Goal: Navigation & Orientation: Find specific page/section

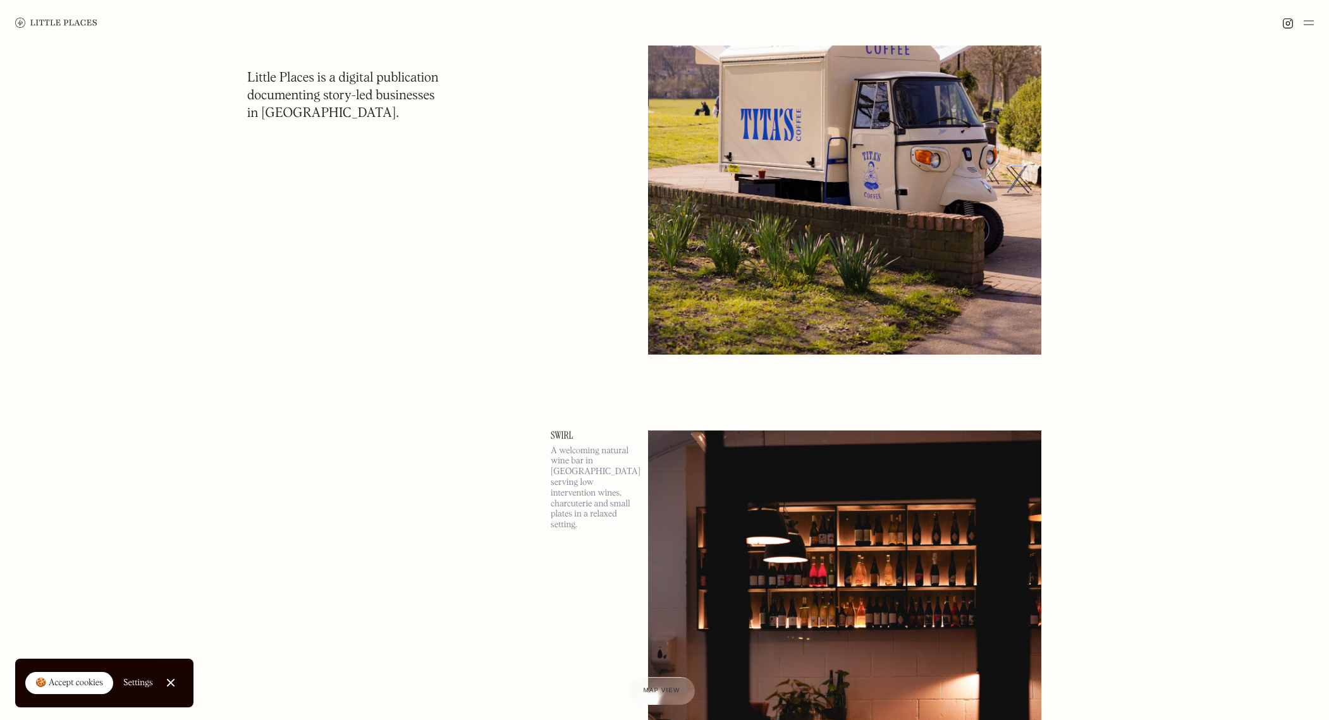
scroll to position [13894, 0]
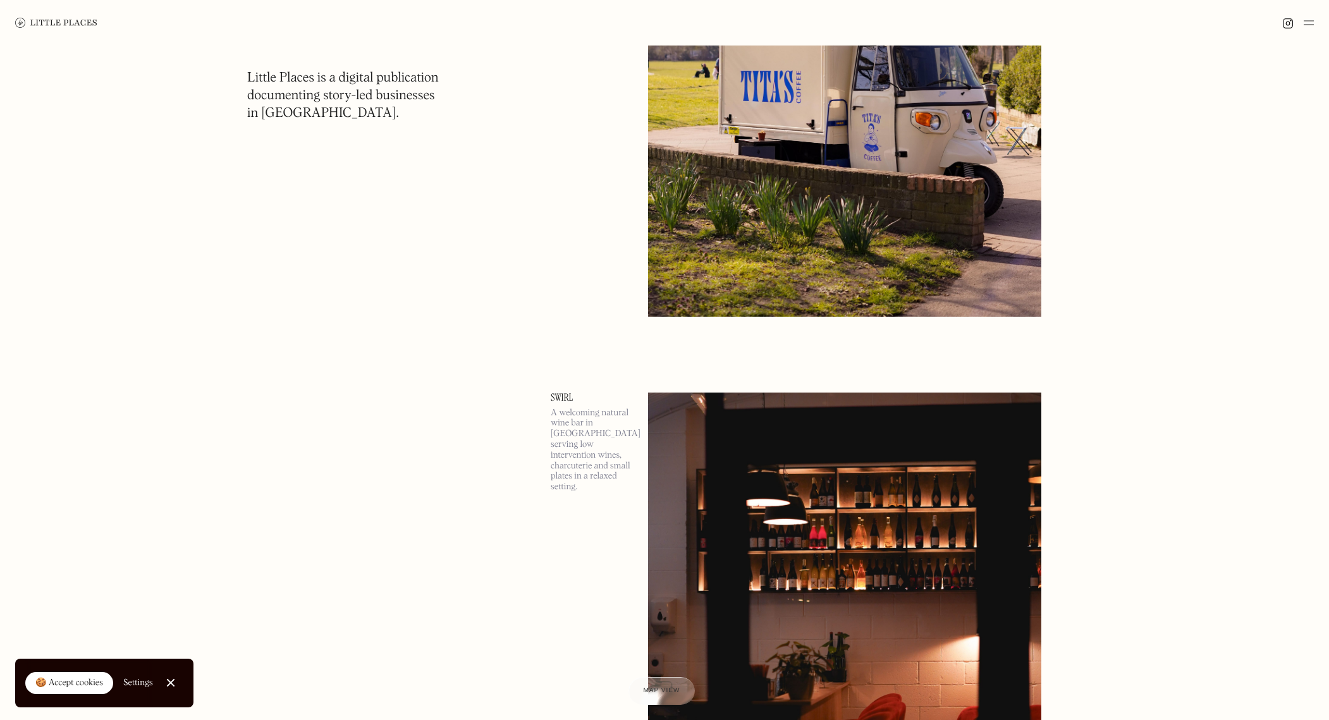
click at [89, 681] on div "🍪 Accept cookies" at bounding box center [69, 683] width 68 height 13
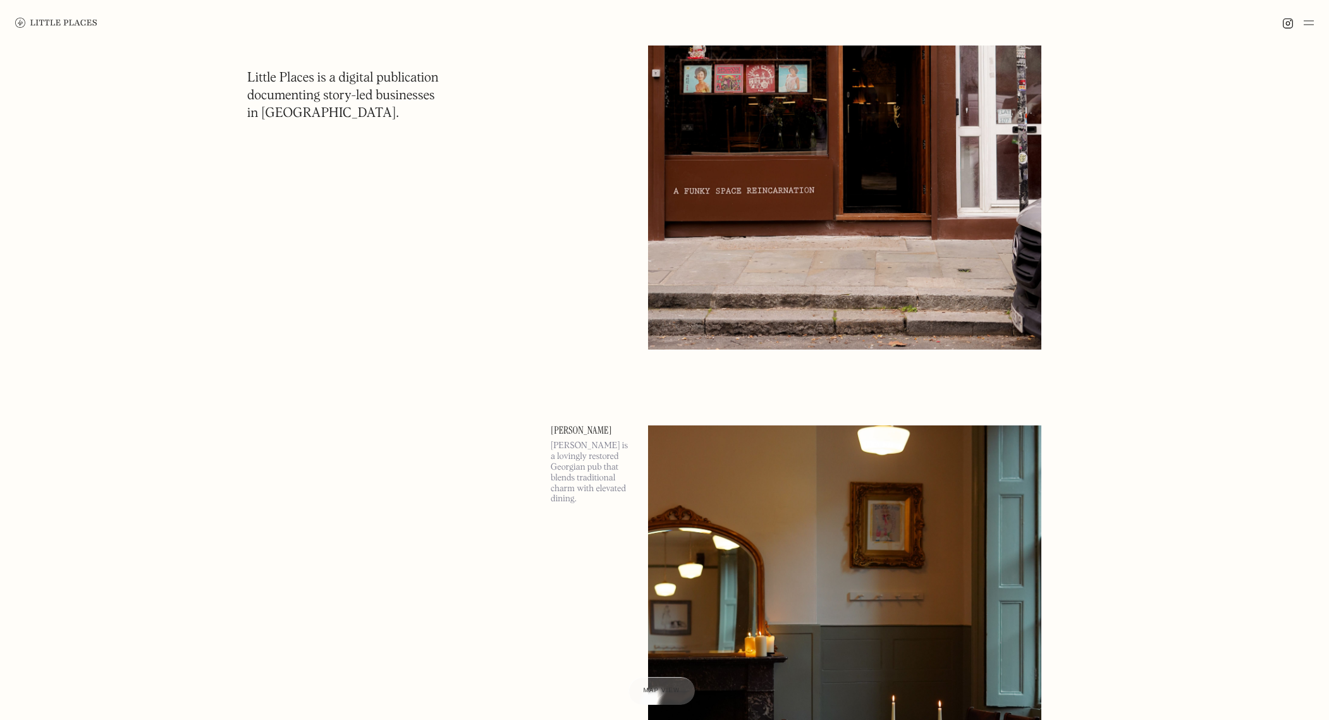
scroll to position [27443, 0]
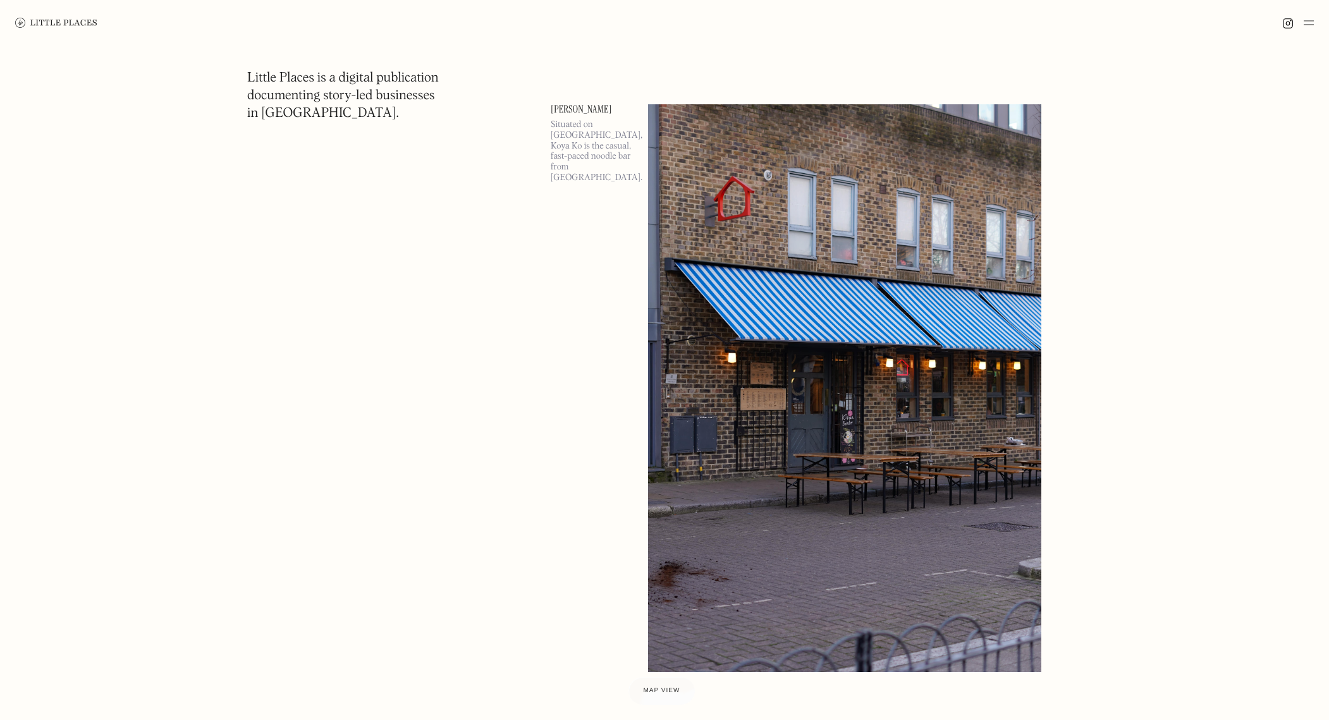
scroll to position [20210, 0]
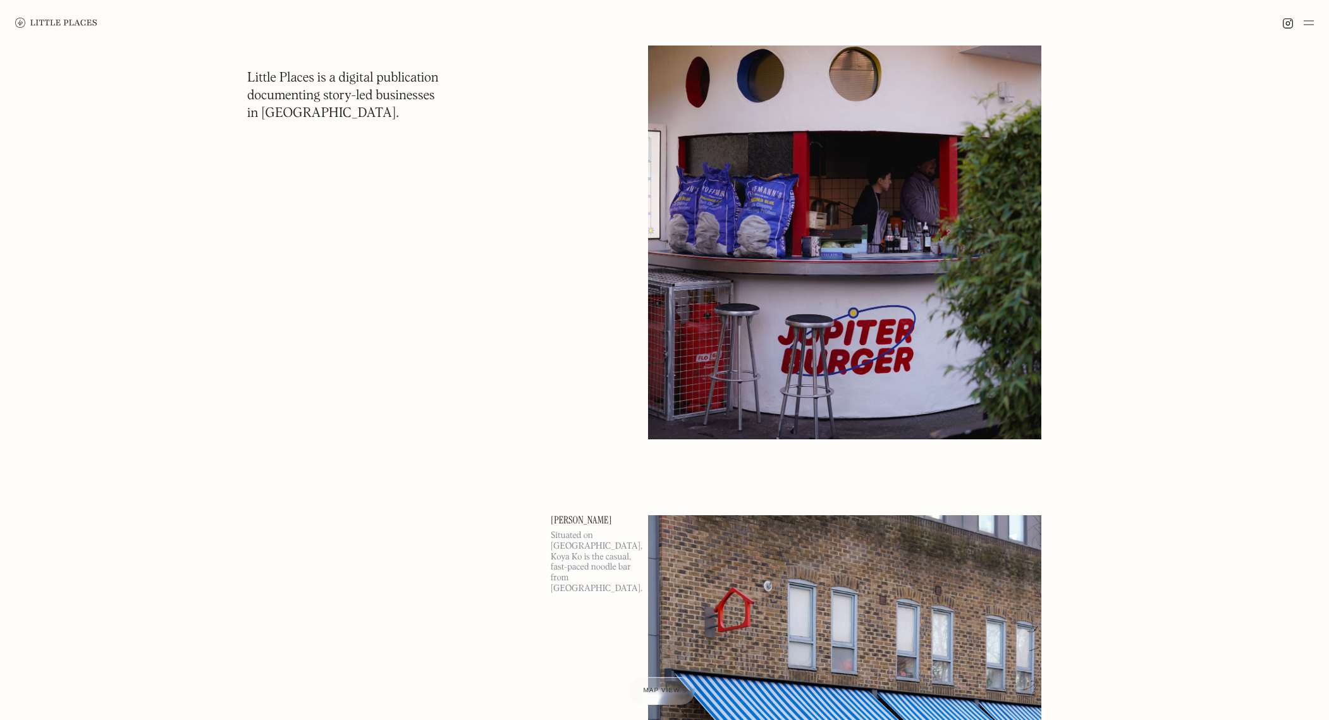
click at [1303, 20] on div at bounding box center [1298, 22] width 32 height 15
click at [1305, 21] on img at bounding box center [1309, 22] width 10 height 15
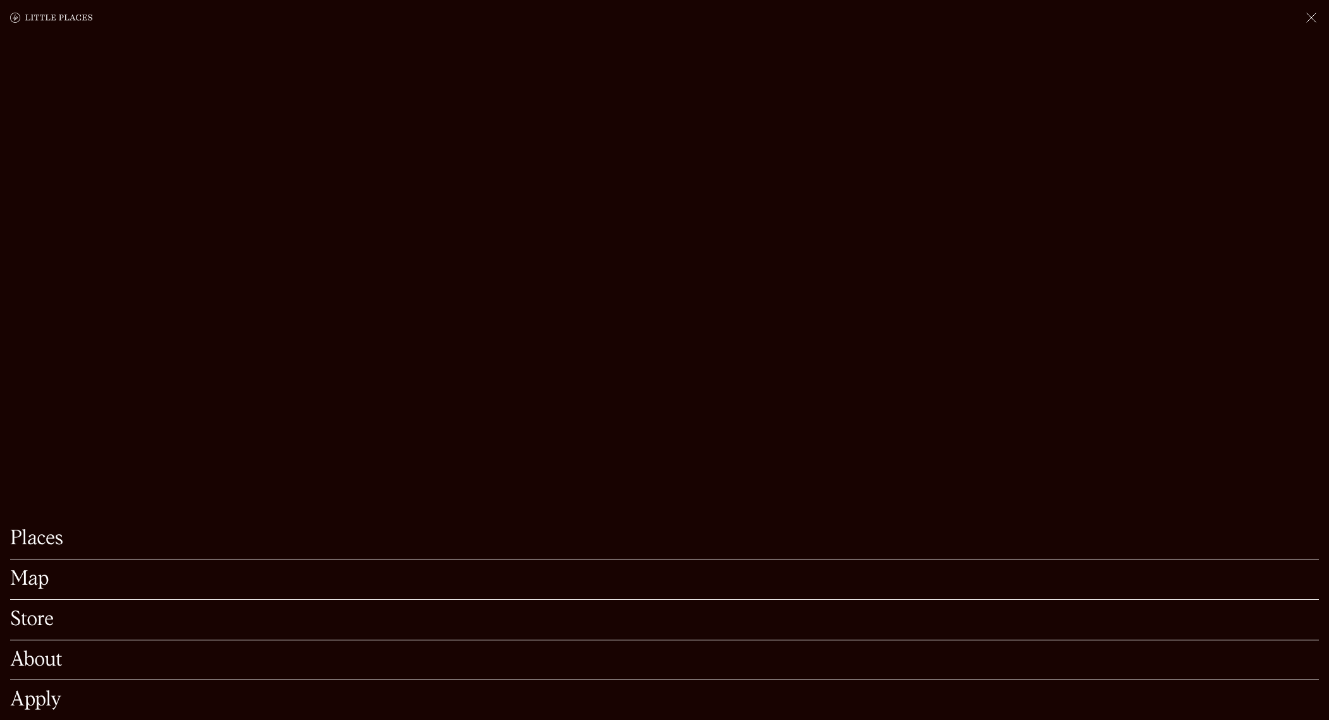
scroll to position [20277, 0]
click at [54, 699] on link "Apply" at bounding box center [664, 700] width 1309 height 20
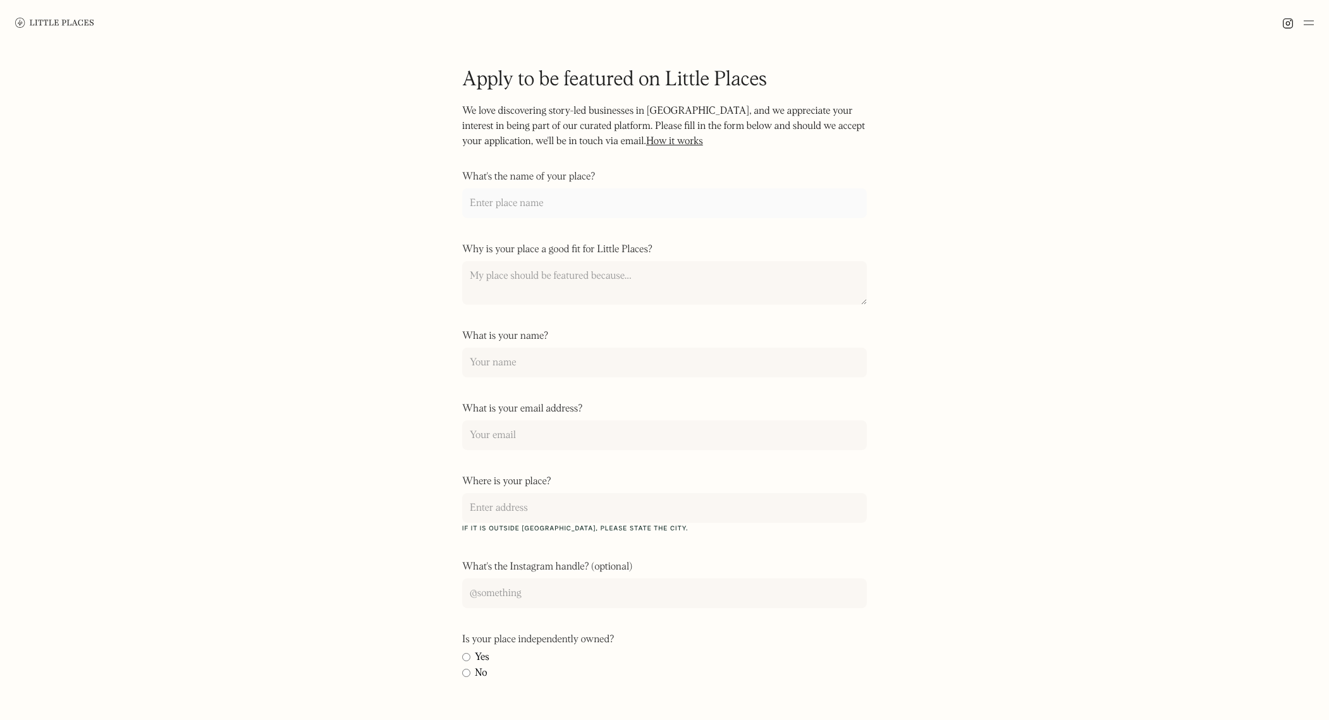
click at [818, 197] on input "What's the name of your place?" at bounding box center [664, 203] width 405 height 30
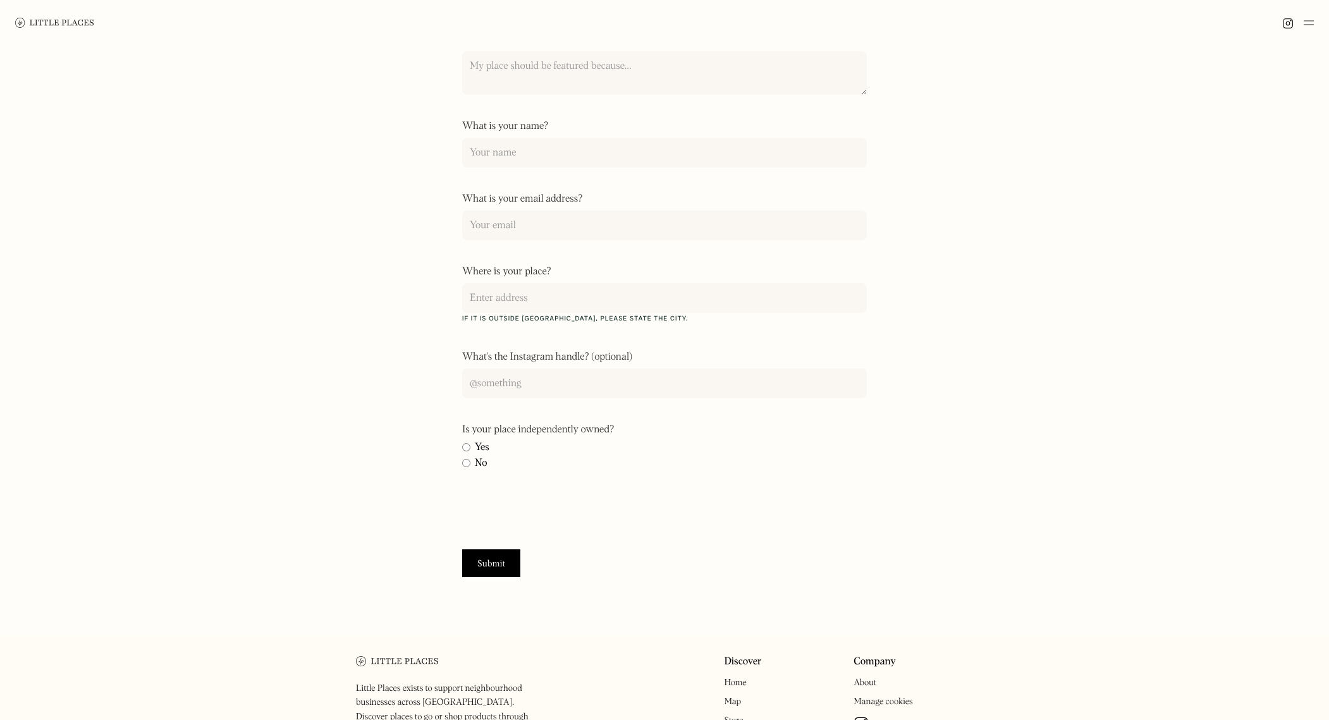
scroll to position [326, 0]
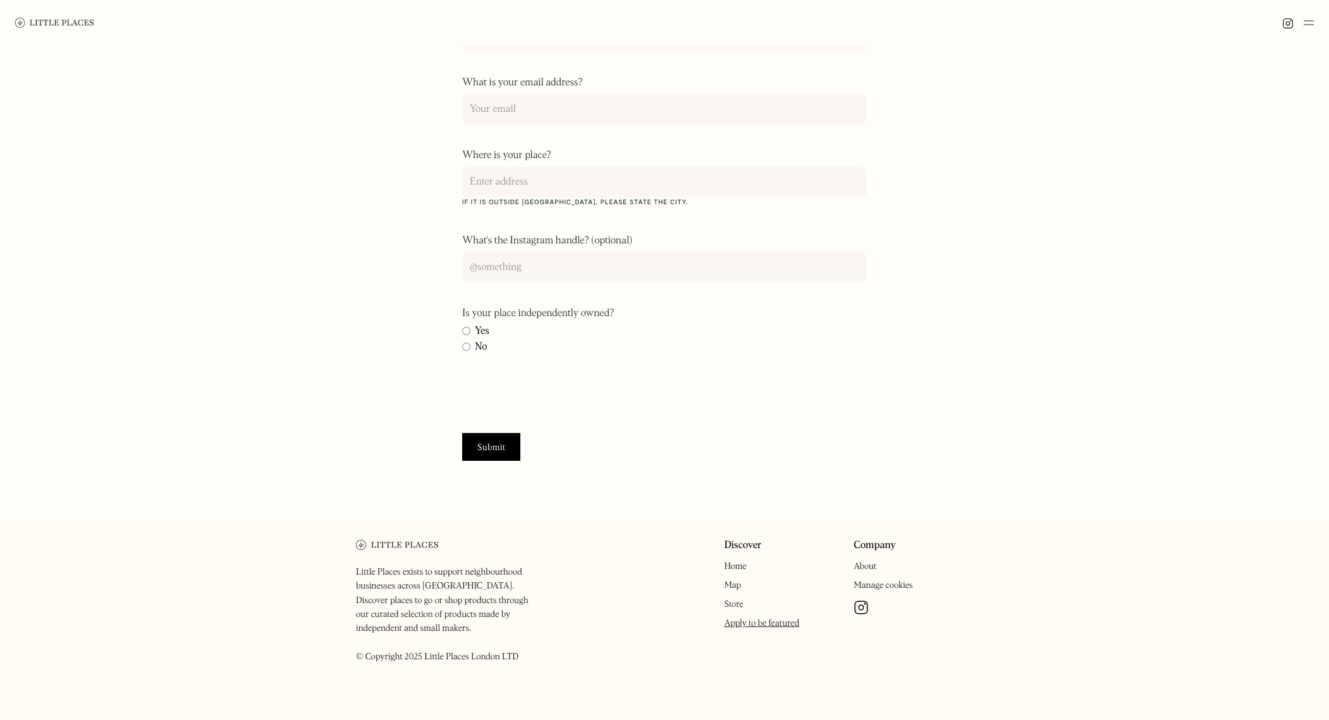
click at [735, 604] on link "Store" at bounding box center [733, 604] width 19 height 9
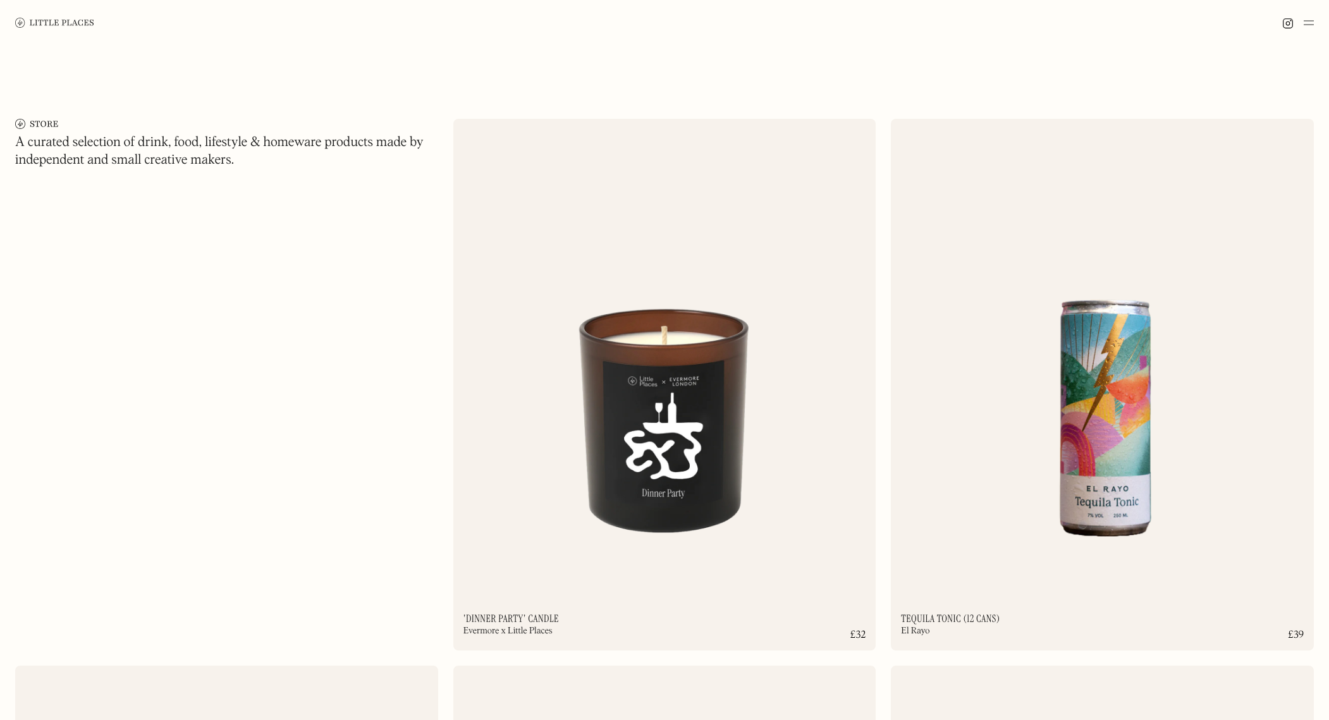
click at [1306, 23] on img at bounding box center [1309, 22] width 10 height 15
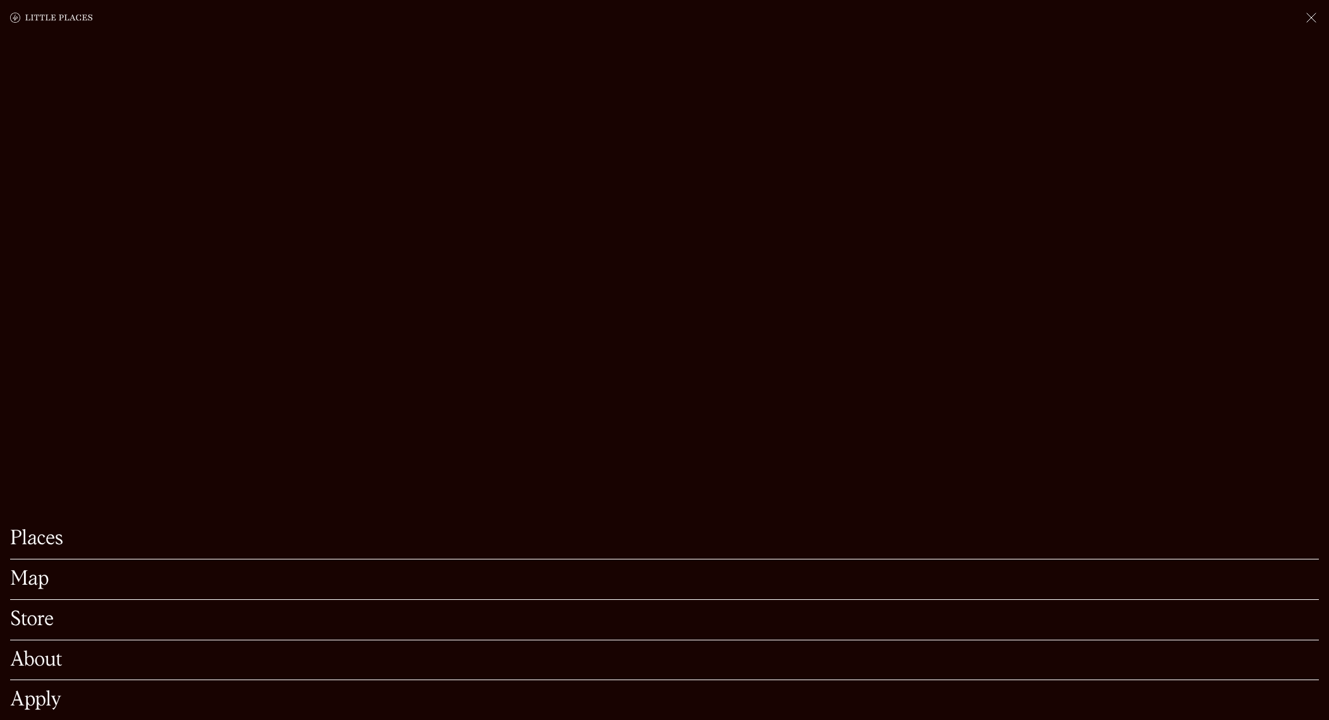
click at [43, 585] on link "Map" at bounding box center [664, 580] width 1309 height 20
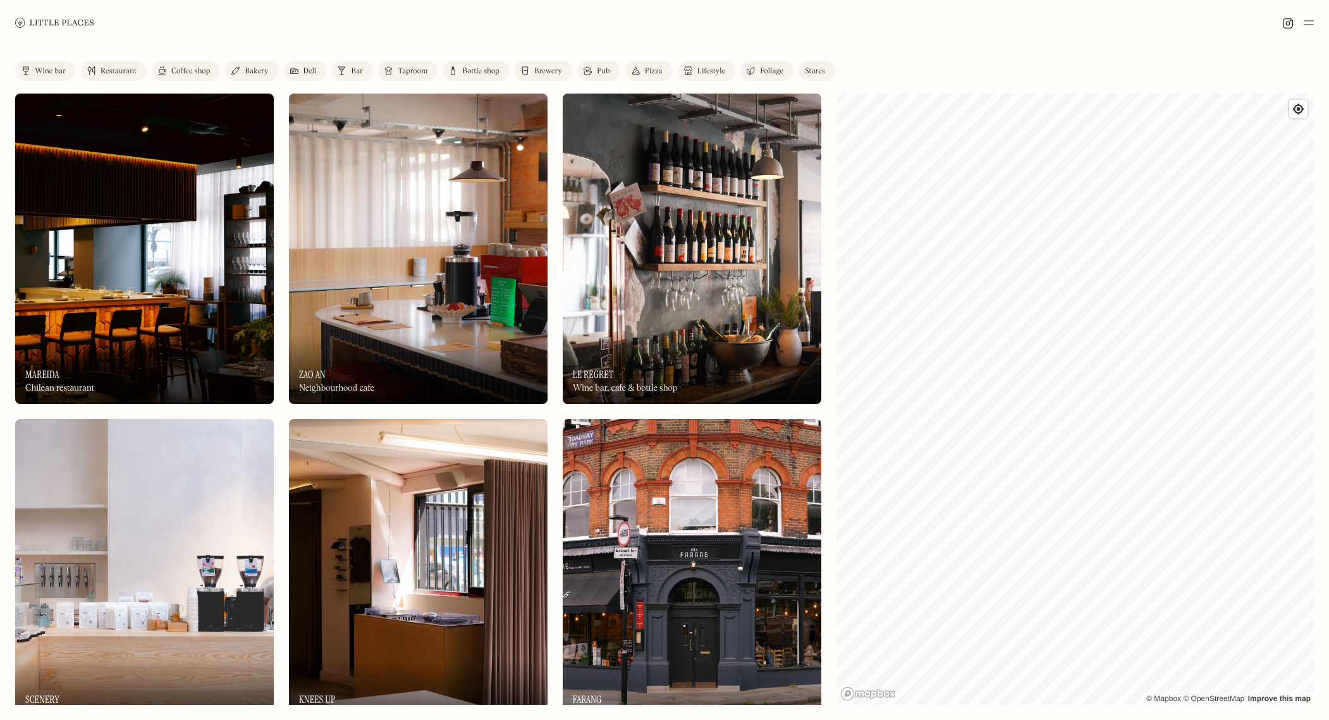
click at [1304, 23] on img at bounding box center [1309, 22] width 10 height 15
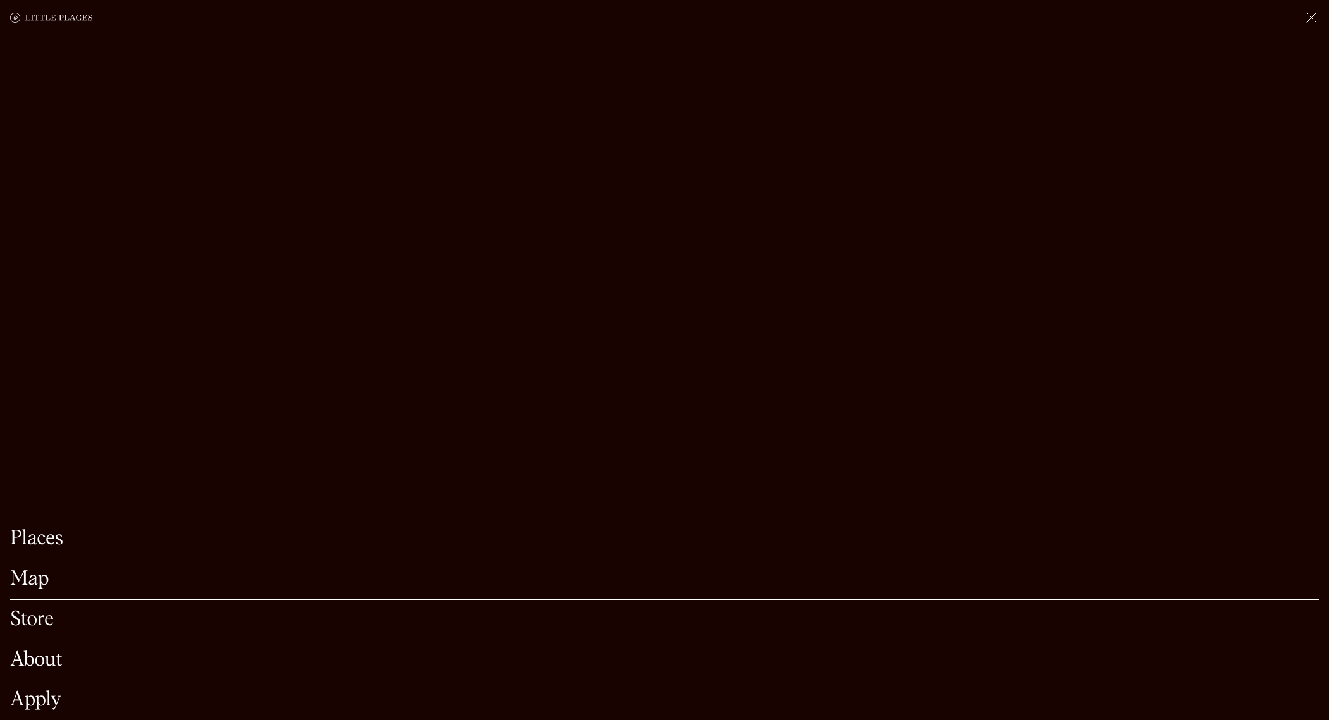
click at [37, 539] on link "Places" at bounding box center [664, 539] width 1309 height 20
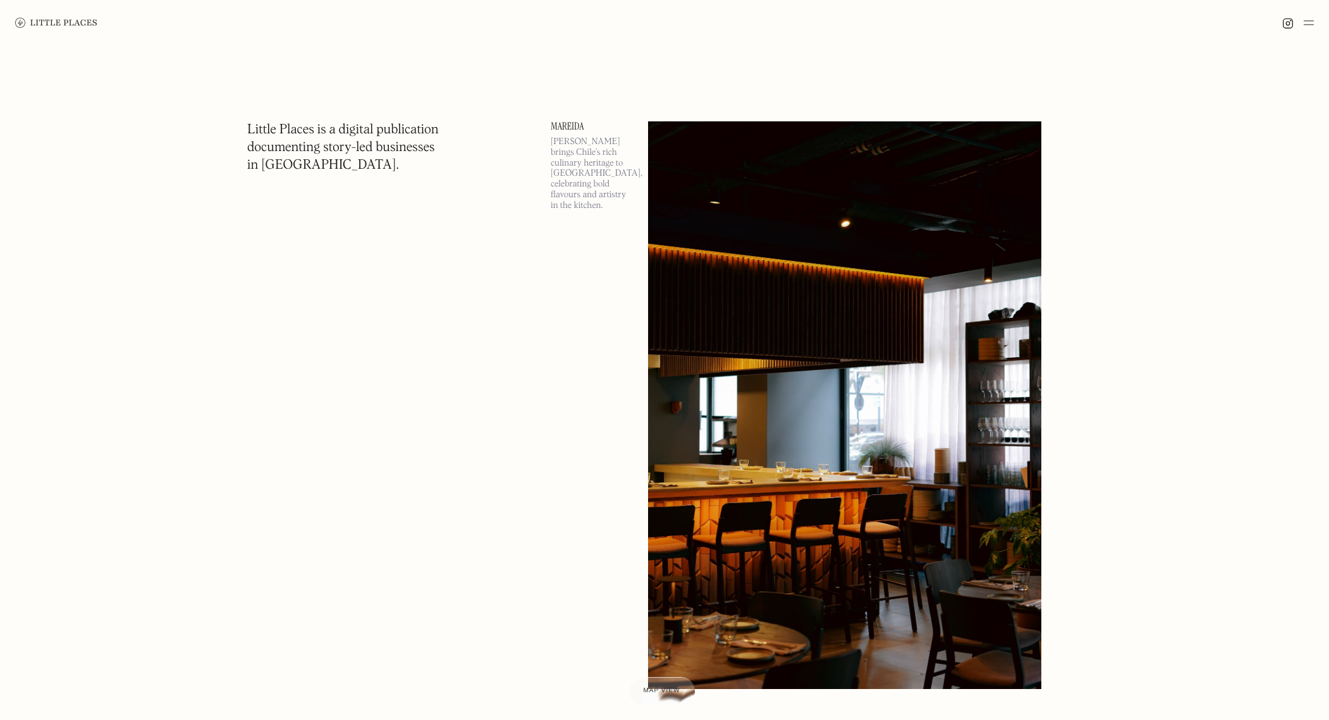
scroll to position [34, 0]
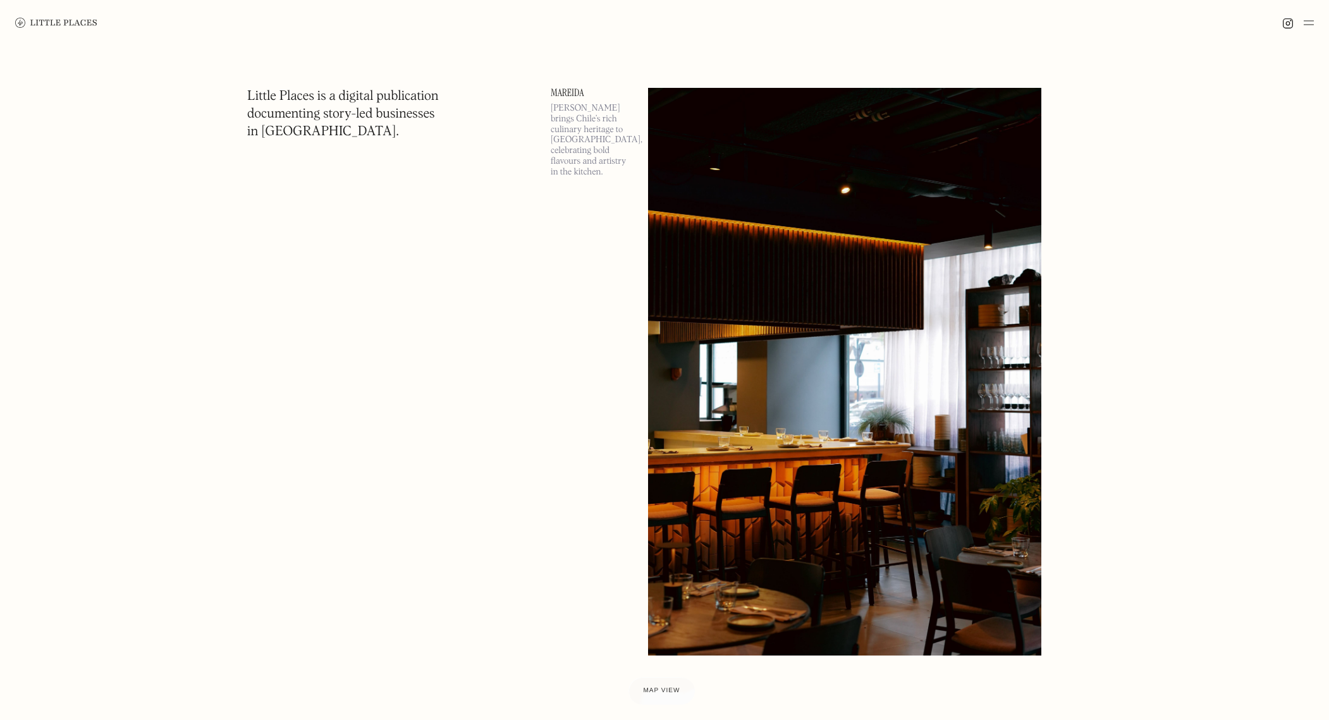
click at [602, 110] on p "[PERSON_NAME] brings Chile’s rich culinary heritage to [GEOGRAPHIC_DATA], celeb…" at bounding box center [592, 140] width 82 height 75
click at [1309, 21] on img at bounding box center [1309, 22] width 10 height 15
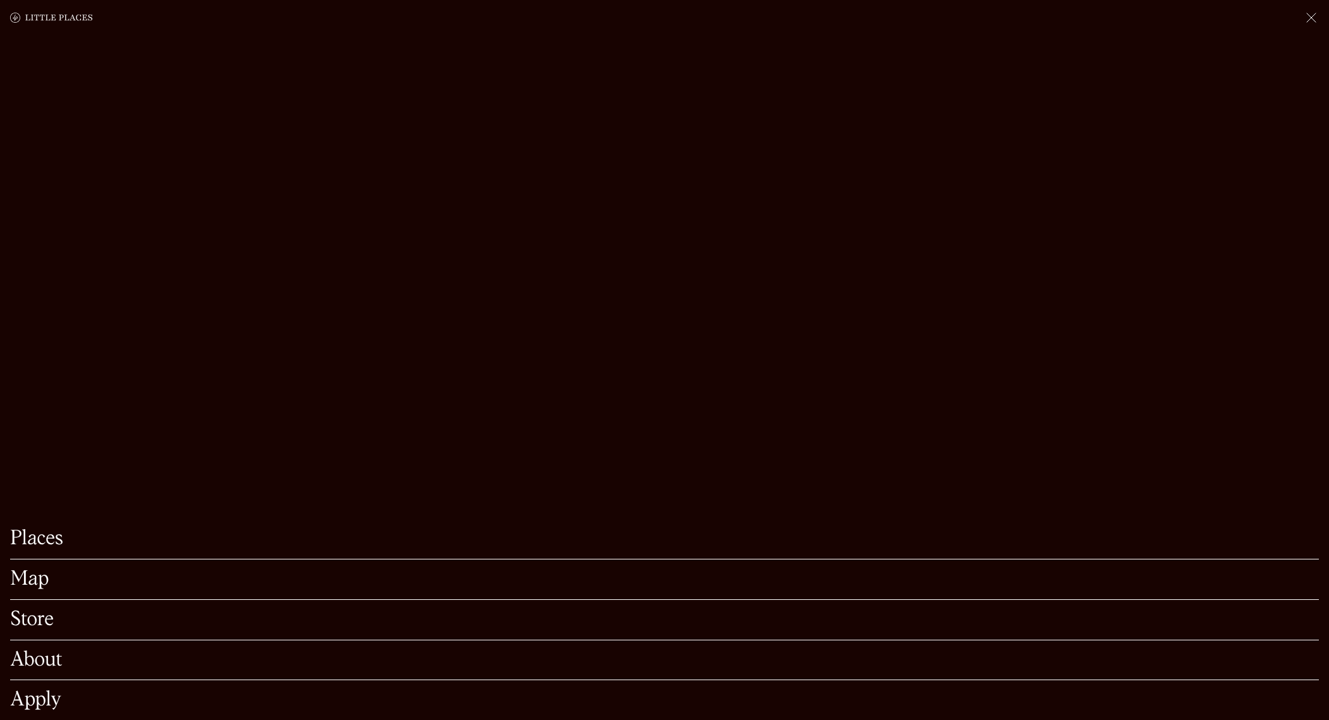
scroll to position [35, 0]
click at [50, 657] on link "About" at bounding box center [664, 661] width 1309 height 20
